Goal: Find specific page/section: Find specific page/section

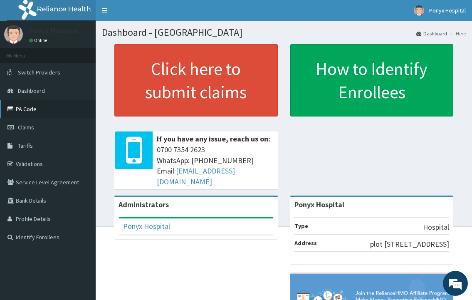
click at [33, 110] on link "PA Code" at bounding box center [48, 109] width 96 height 18
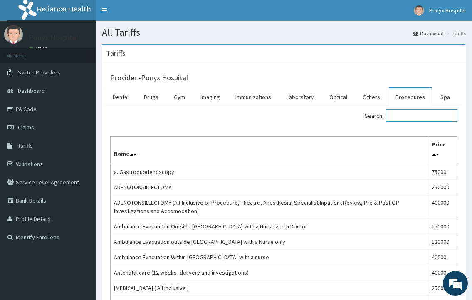
click at [406, 112] on input "Search:" at bounding box center [422, 115] width 72 height 12
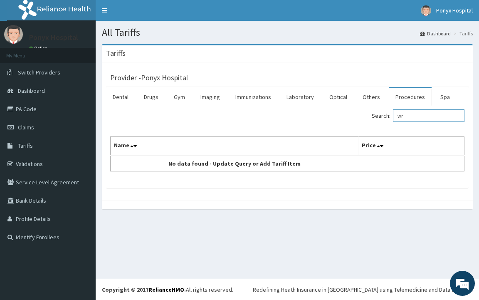
type input "w"
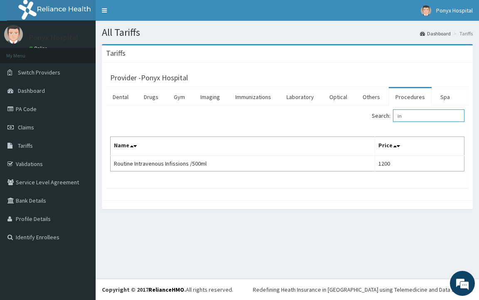
type input "i"
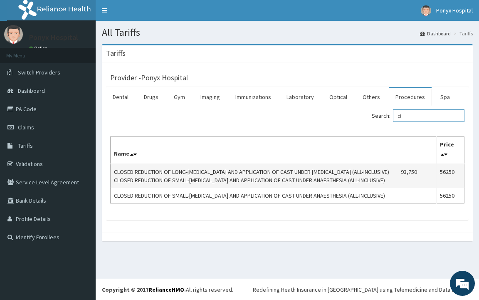
type input "c"
type input "p"
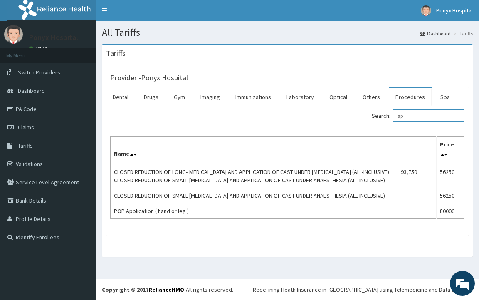
type input "a"
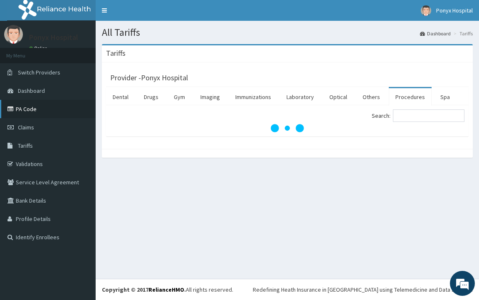
click at [25, 109] on link "PA Code" at bounding box center [48, 109] width 96 height 18
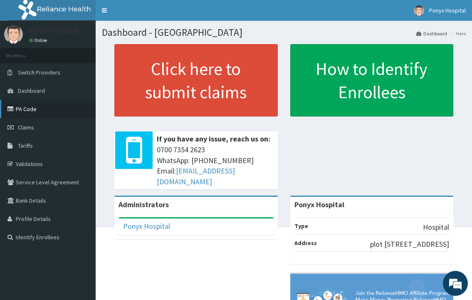
click at [30, 108] on link "PA Code" at bounding box center [48, 109] width 96 height 18
